Goal: Transaction & Acquisition: Purchase product/service

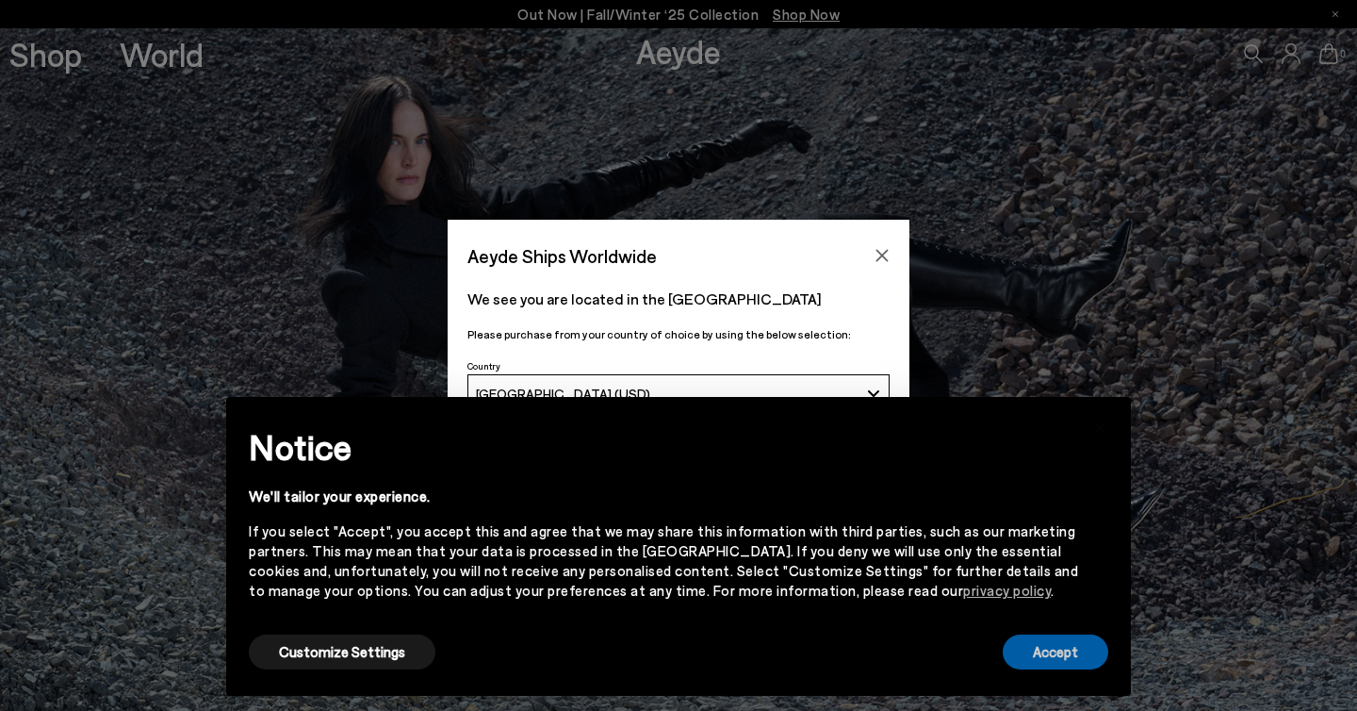
click at [1067, 658] on button "Accept" at bounding box center [1056, 651] width 106 height 35
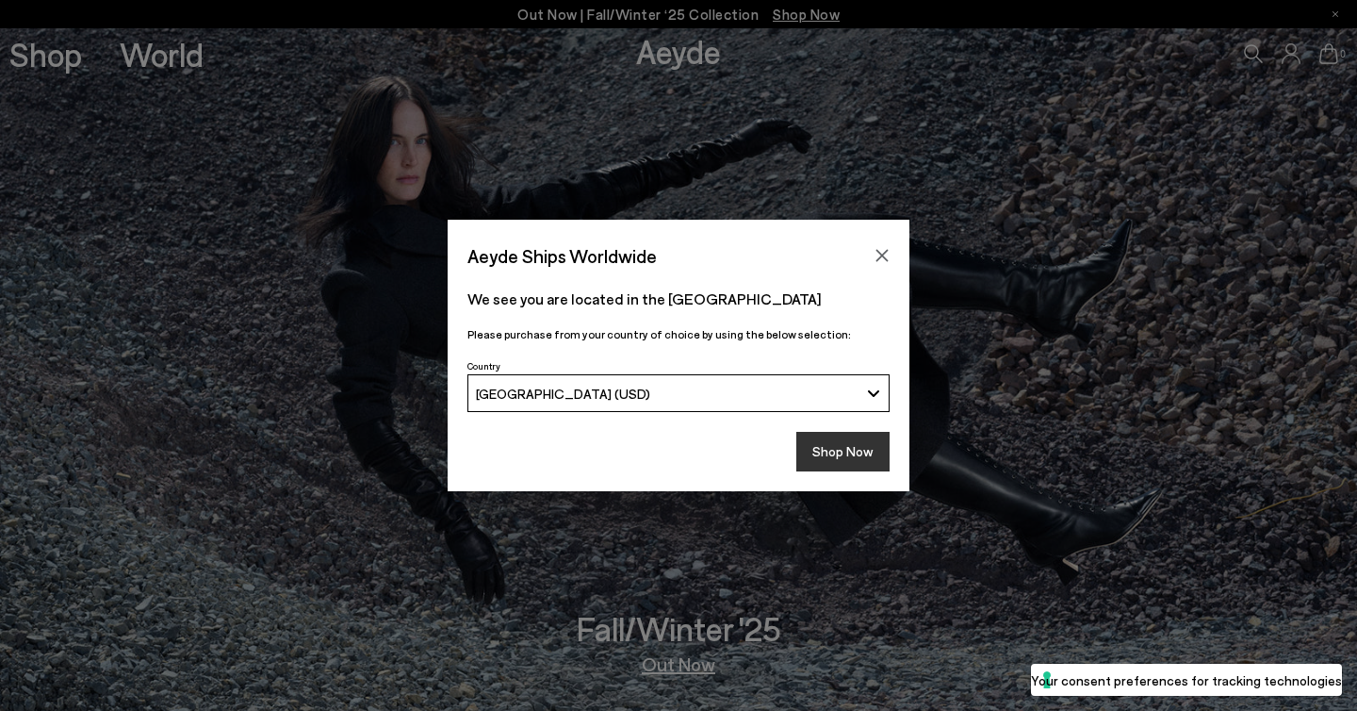
click at [840, 445] on button "Shop Now" at bounding box center [842, 452] width 93 height 40
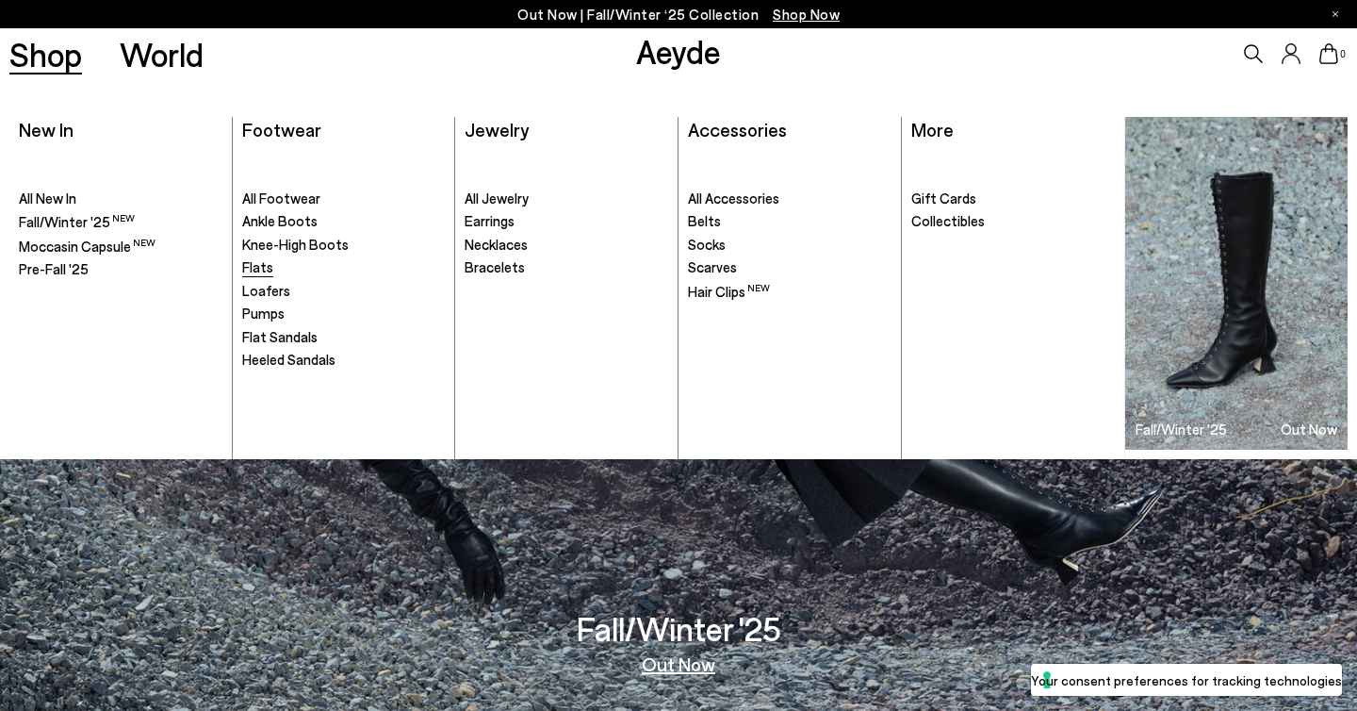
click at [253, 271] on span "Flats" at bounding box center [257, 266] width 31 height 17
